Goal: Book appointment/travel/reservation

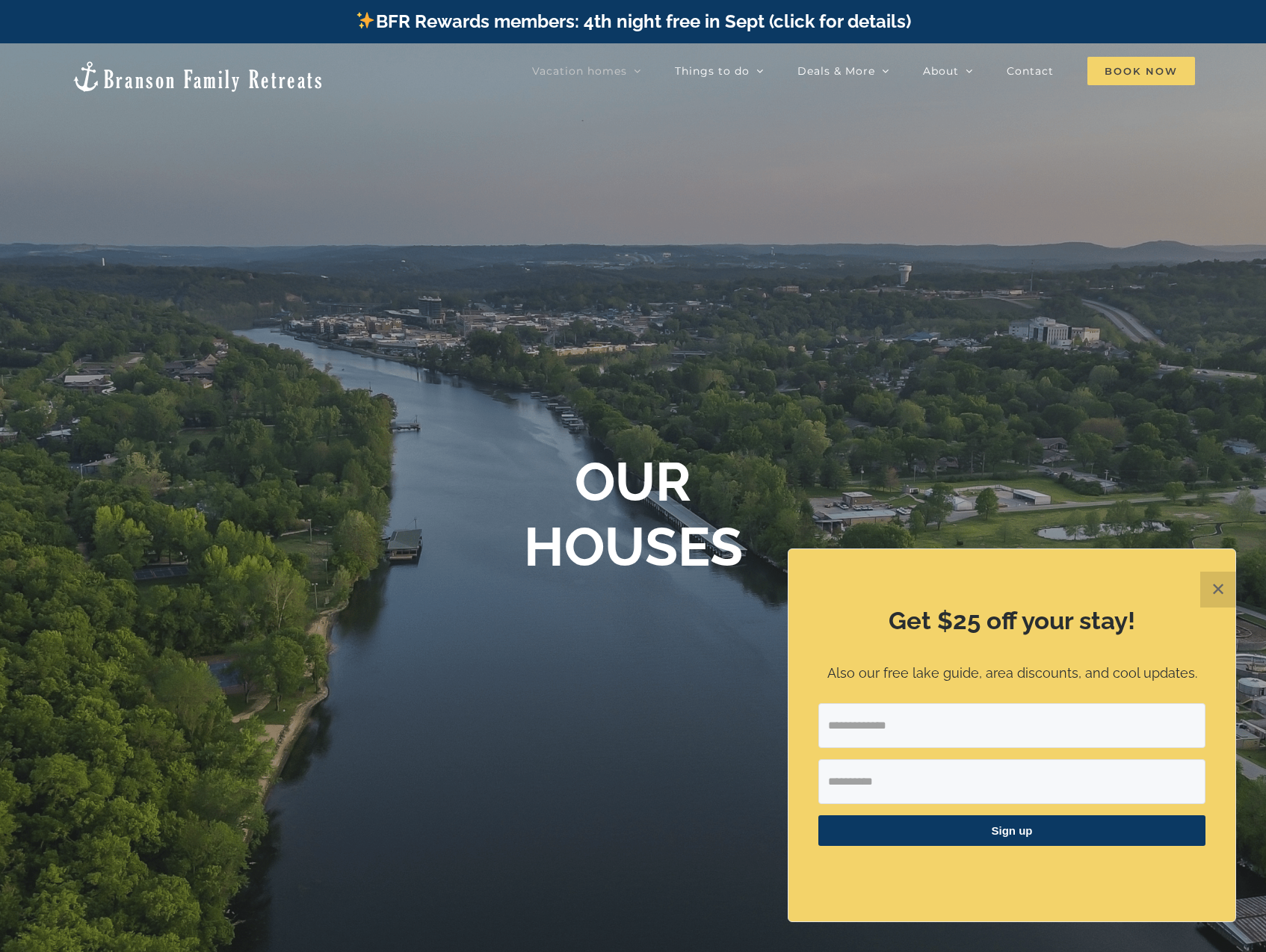
click at [1135, 66] on span "Book Now" at bounding box center [1141, 71] width 107 height 29
